Goal: Task Accomplishment & Management: Use online tool/utility

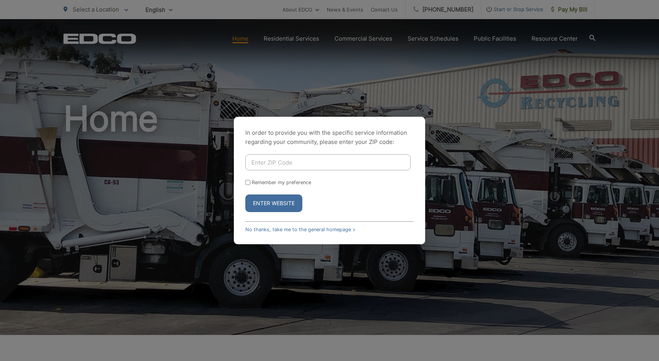
click at [295, 161] on input "Enter ZIP Code" at bounding box center [327, 162] width 165 height 16
type input "92019"
click at [245, 195] on button "Enter Website" at bounding box center [273, 204] width 57 height 18
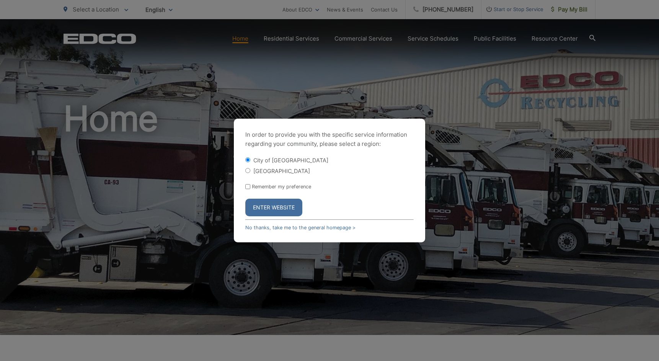
click at [255, 207] on button "Enter Website" at bounding box center [273, 208] width 57 height 18
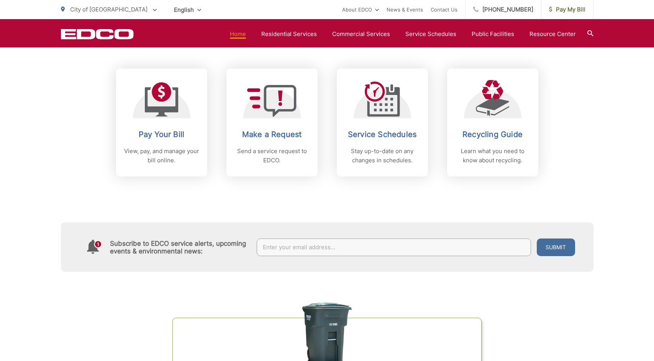
scroll to position [204, 0]
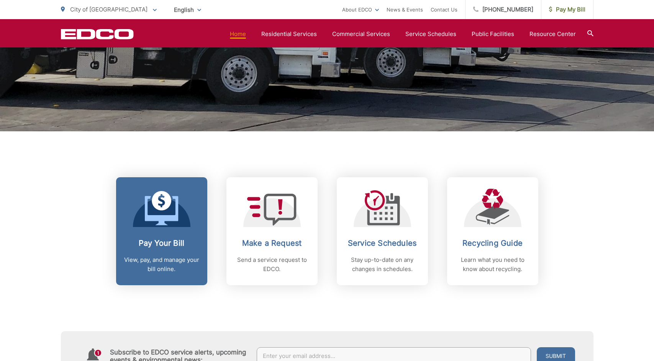
click at [167, 227] on link "Pay Your Bill View, pay, and manage your bill online." at bounding box center [161, 231] width 91 height 108
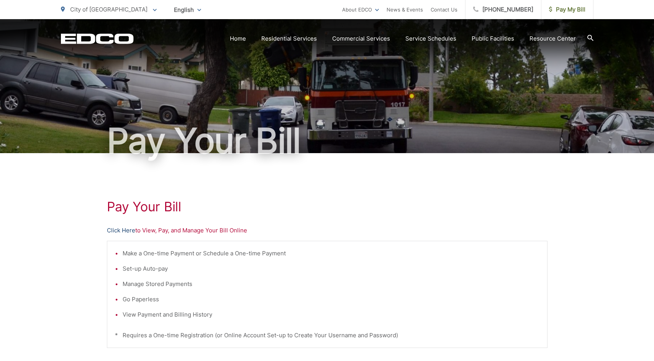
click at [119, 231] on link "Click Here" at bounding box center [121, 230] width 28 height 9
